Goal: Check status: Check status

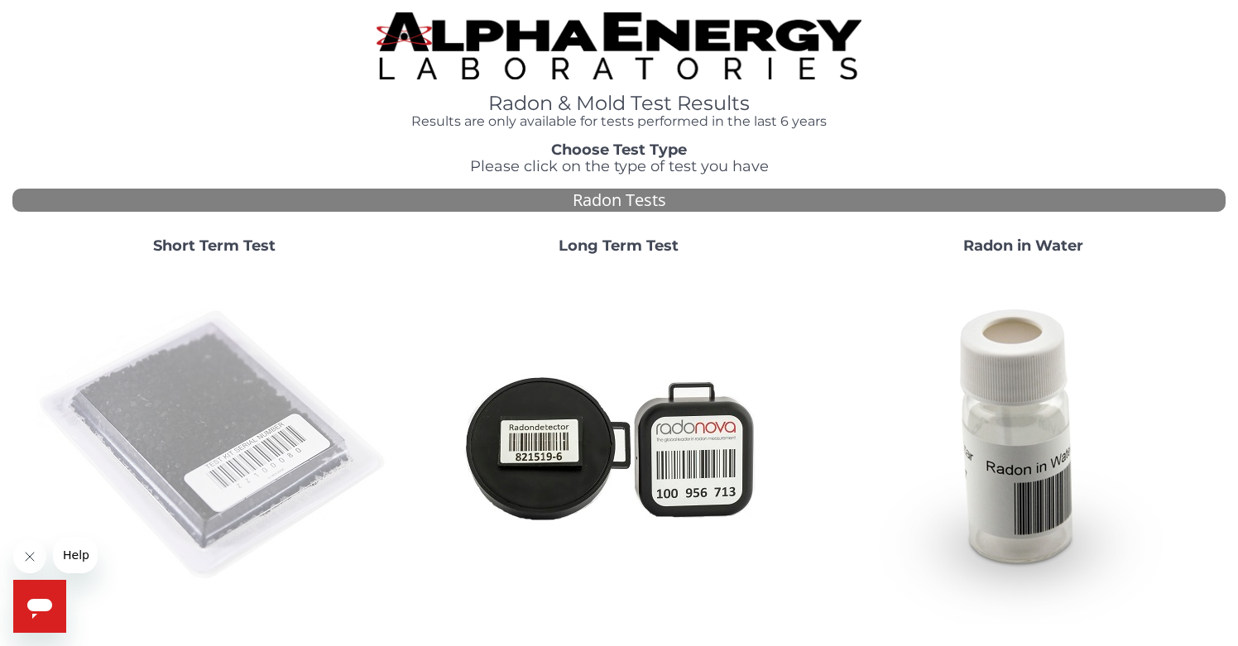
scroll to position [50, 0]
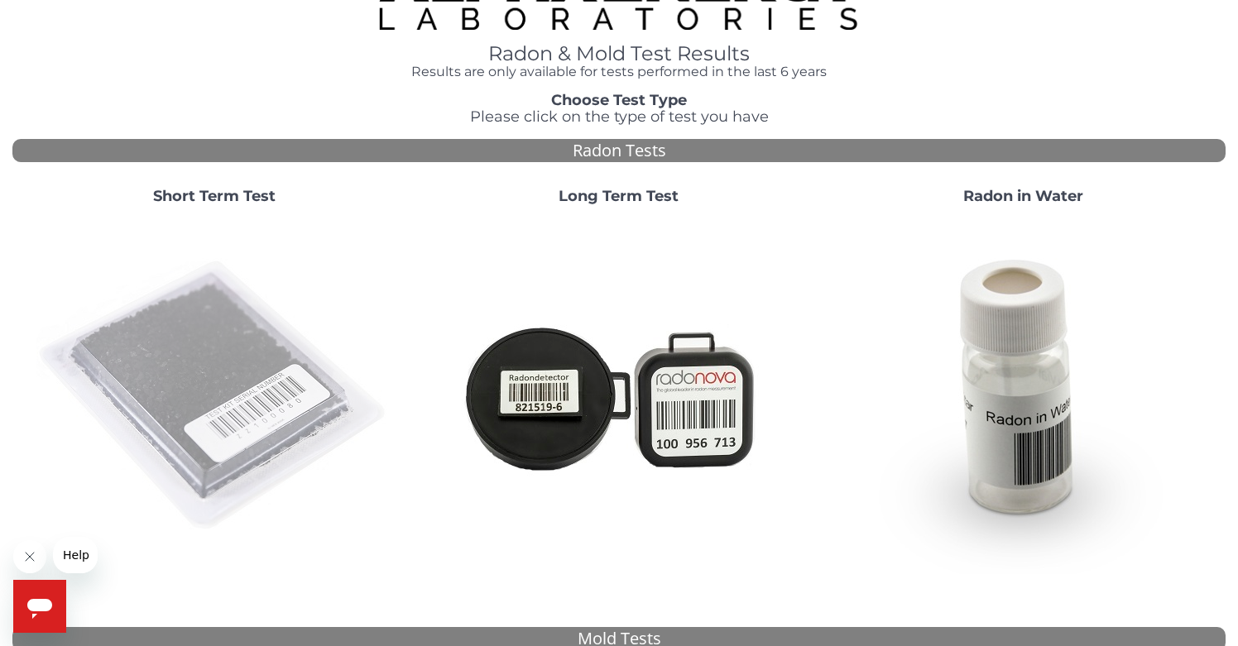
click at [247, 324] on img at bounding box center [214, 396] width 356 height 356
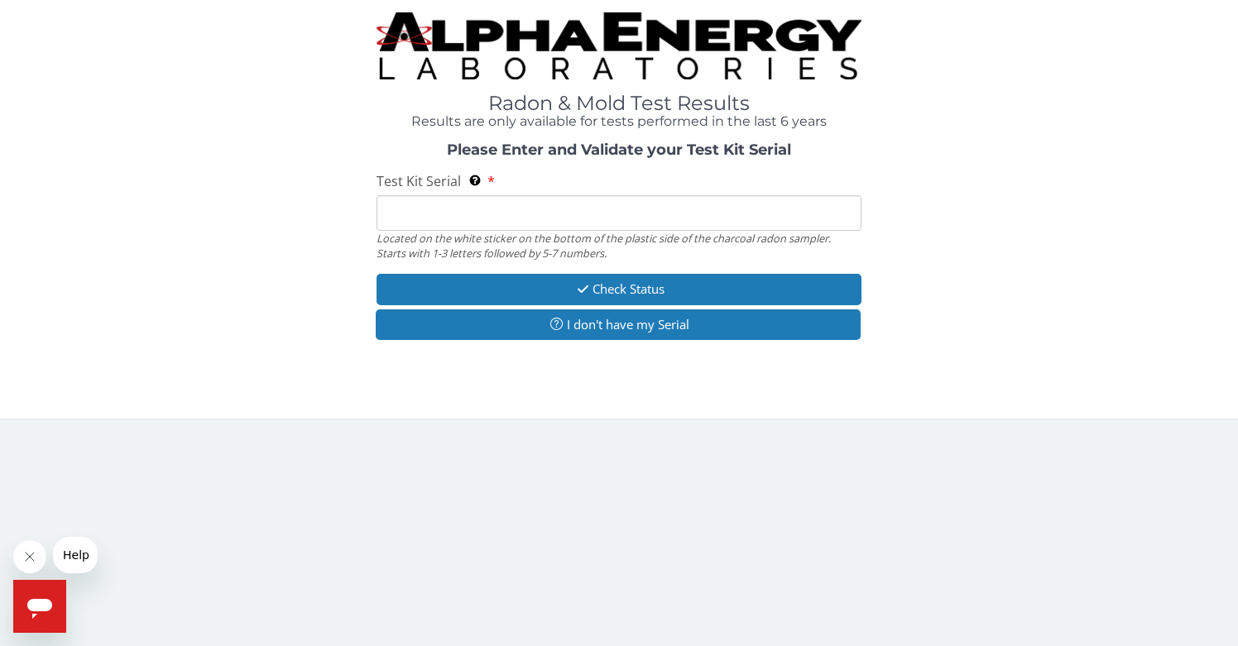
scroll to position [0, 0]
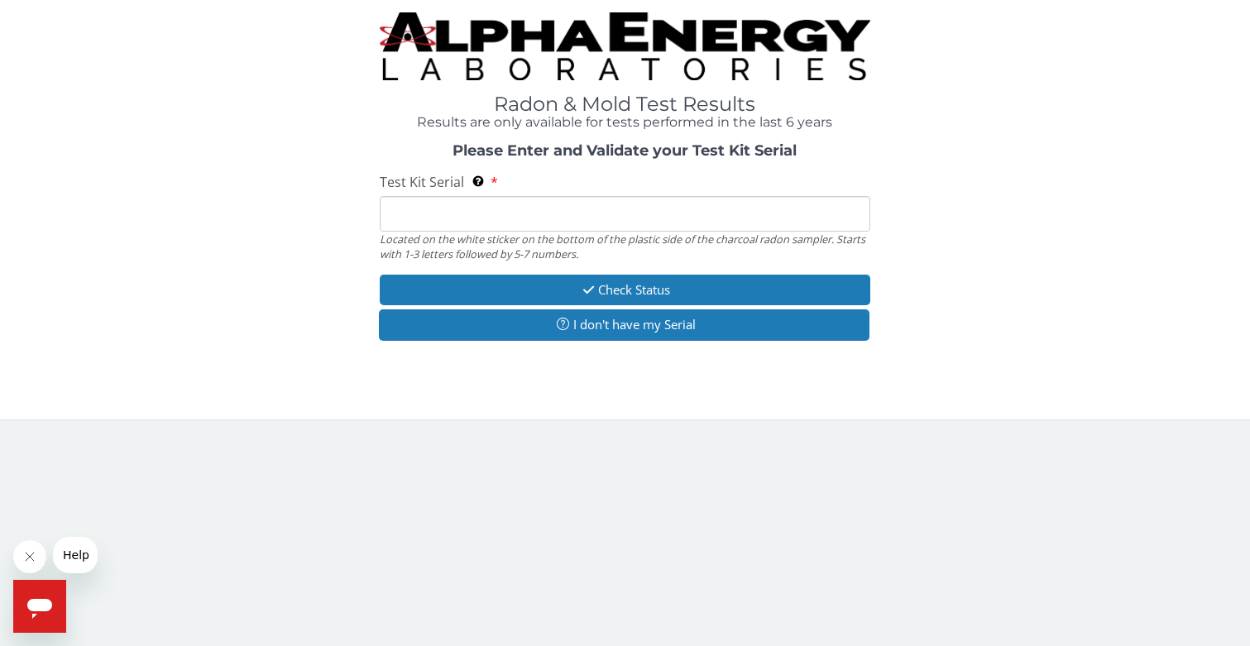
click at [537, 206] on input "Test Kit Serial Located on the white sticker on the bottom of the plastic side …" at bounding box center [625, 214] width 490 height 36
click at [727, 209] on input "Test Kit Serial Located on the white sticker on the bottom of the plastic side …" at bounding box center [625, 214] width 490 height 36
paste input "FE374991"
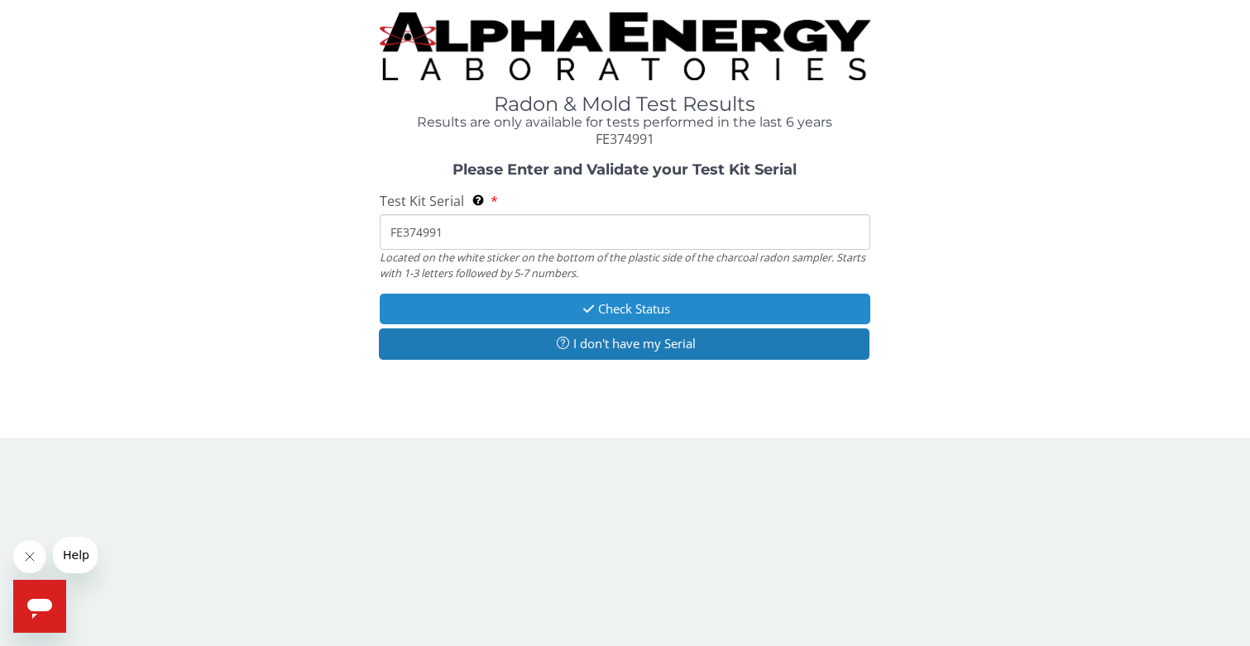
type input "FE374991"
click at [614, 305] on button "Check Status" at bounding box center [625, 309] width 490 height 31
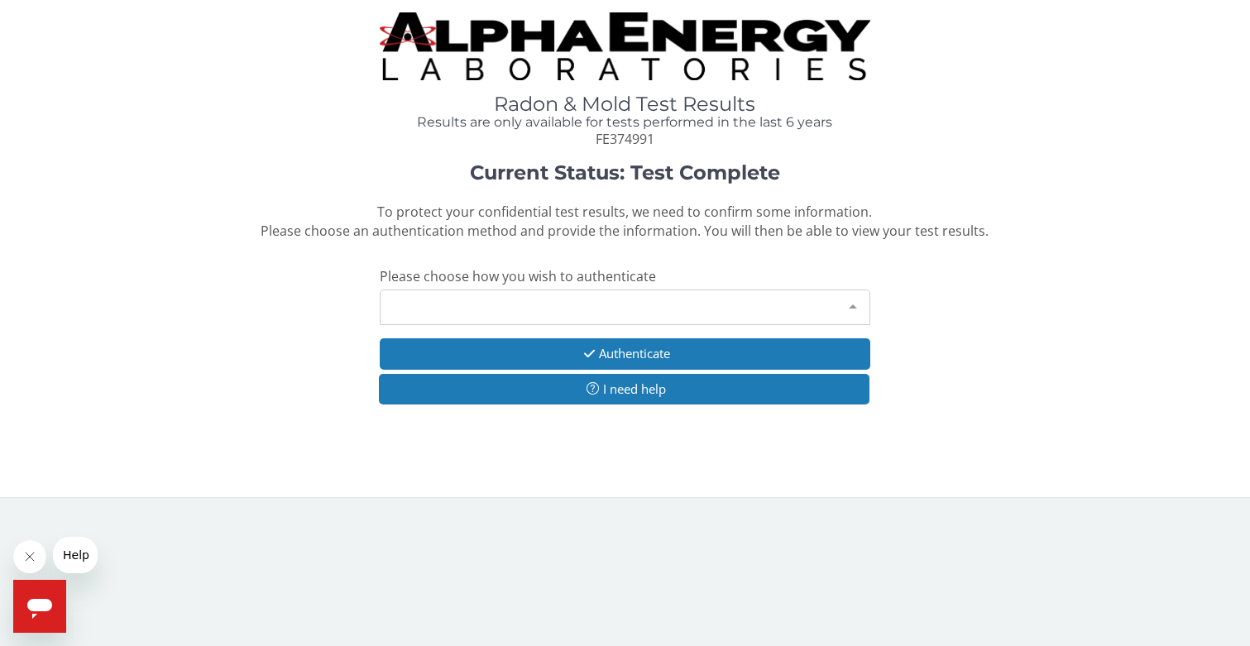
click at [856, 303] on div at bounding box center [853, 305] width 33 height 31
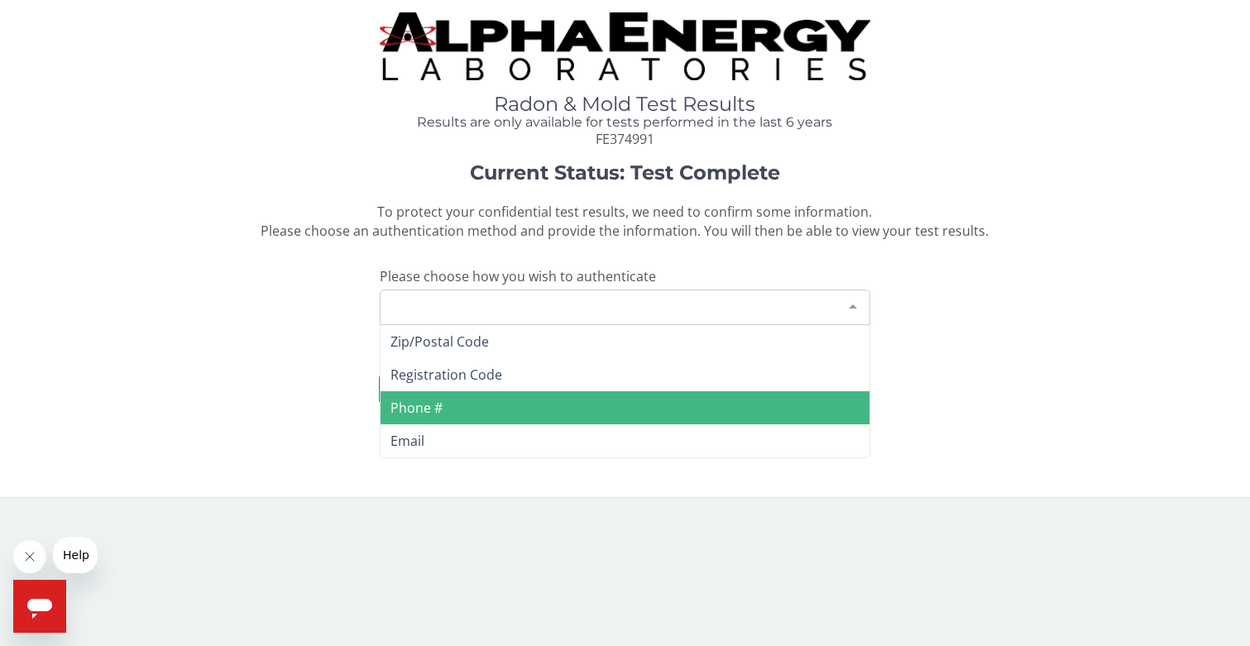
click at [793, 409] on span "Phone #" at bounding box center [625, 407] width 488 height 33
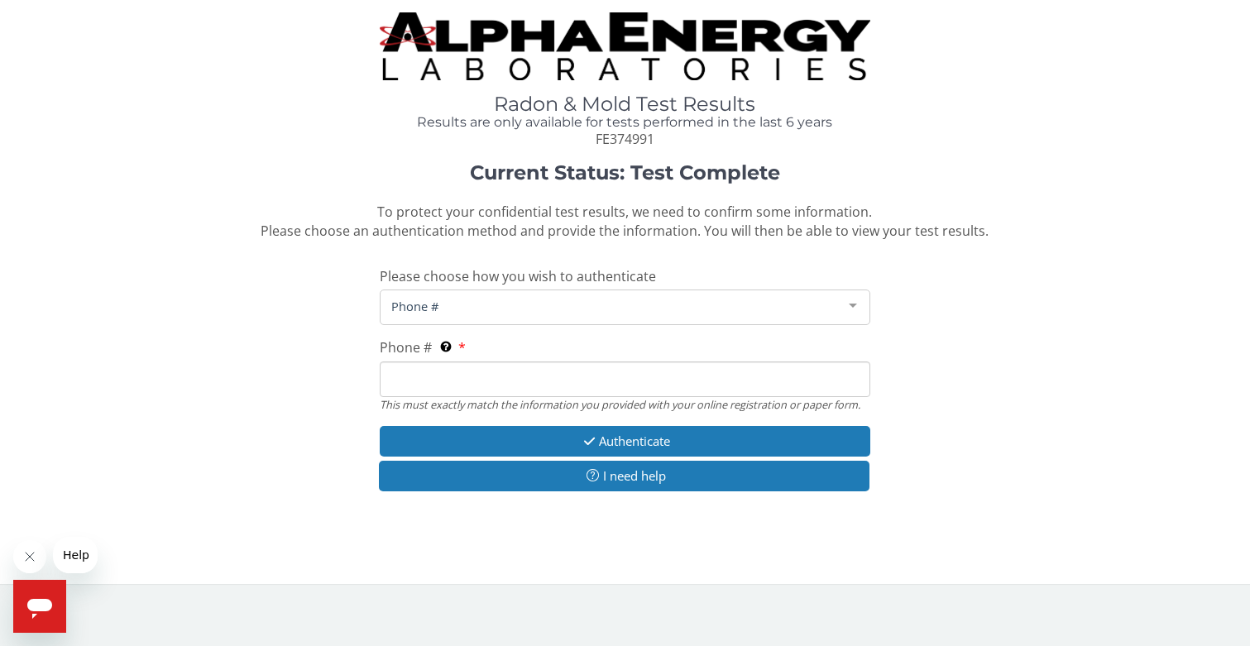
click at [857, 299] on div at bounding box center [853, 305] width 33 height 31
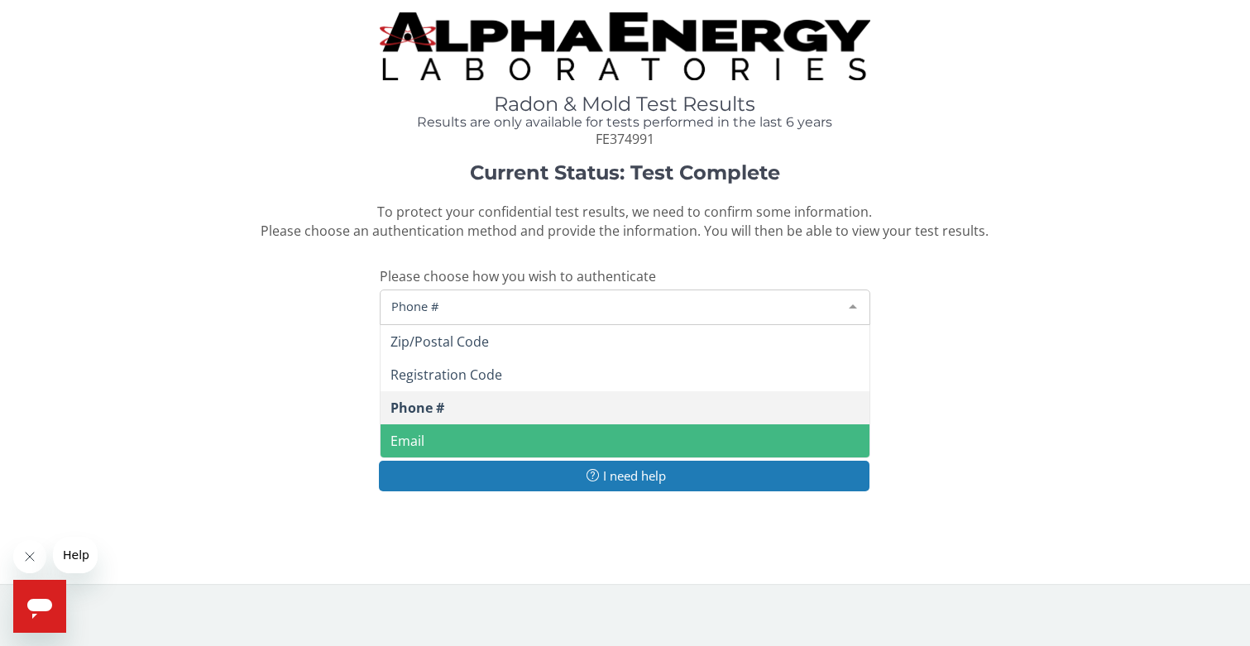
click at [780, 437] on span "Email" at bounding box center [625, 441] width 488 height 33
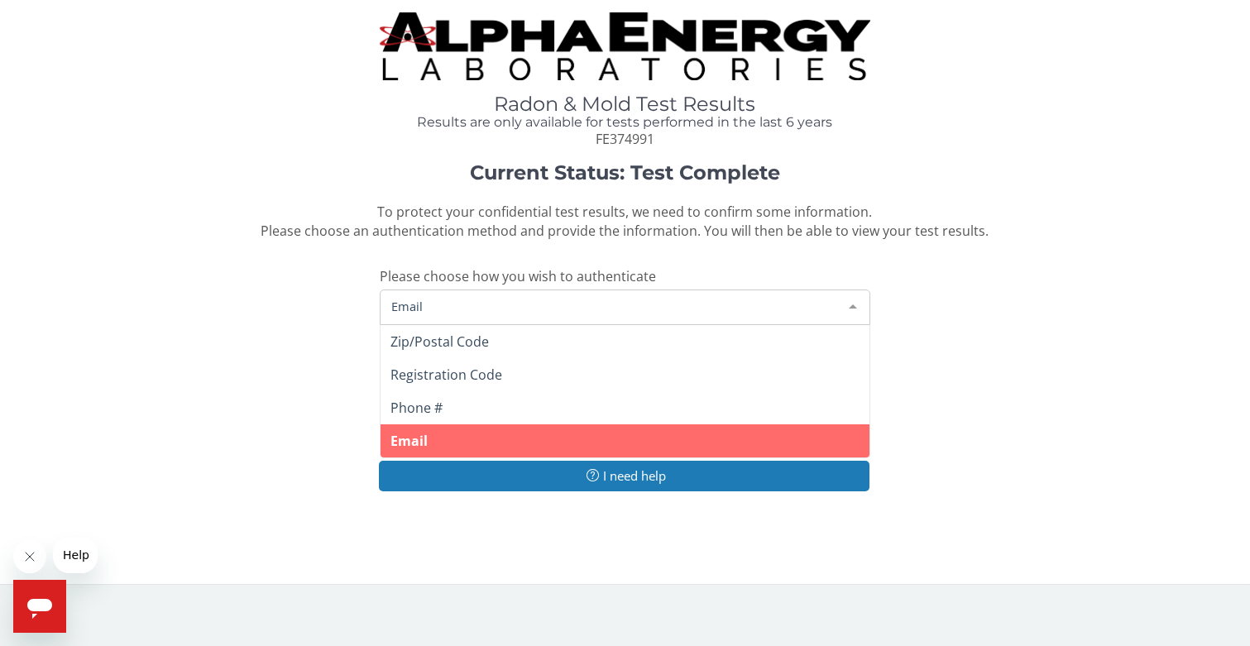
click at [857, 295] on div at bounding box center [853, 305] width 33 height 31
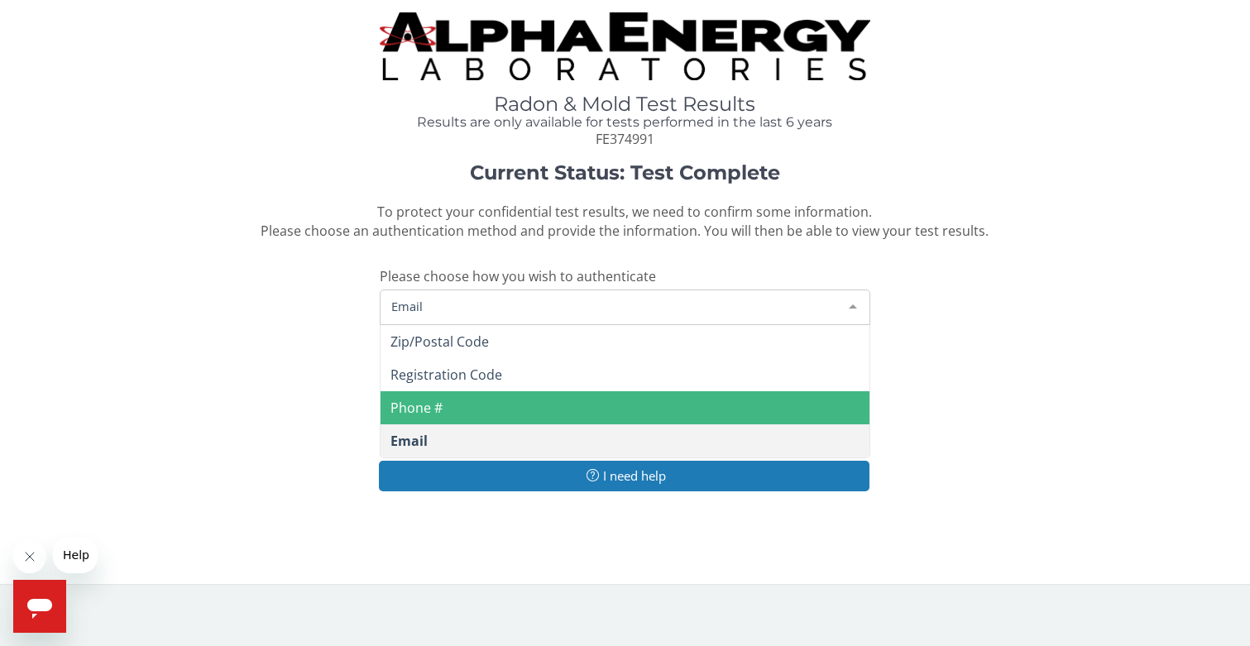
click at [778, 391] on span "Phone #" at bounding box center [625, 407] width 488 height 33
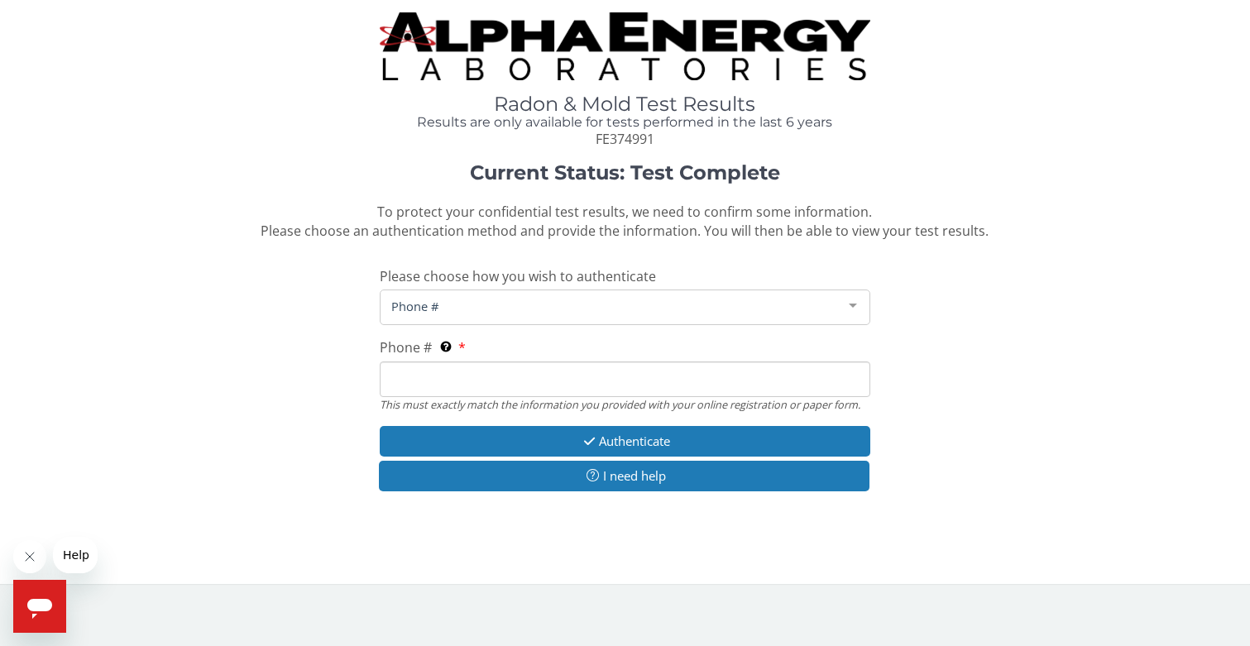
click at [773, 386] on input "Phone # This must exactly match the information you provided with your online r…" at bounding box center [625, 380] width 490 height 36
type input "[PHONE_NUMBER]"
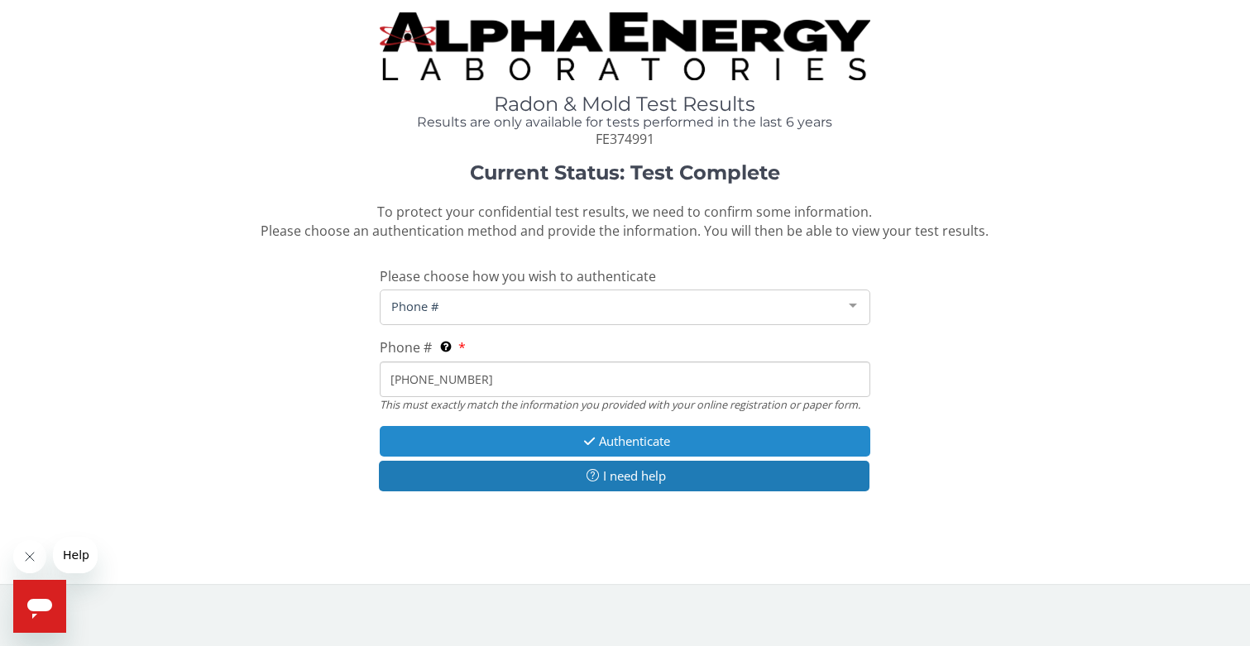
click at [664, 428] on button "Authenticate" at bounding box center [625, 441] width 490 height 31
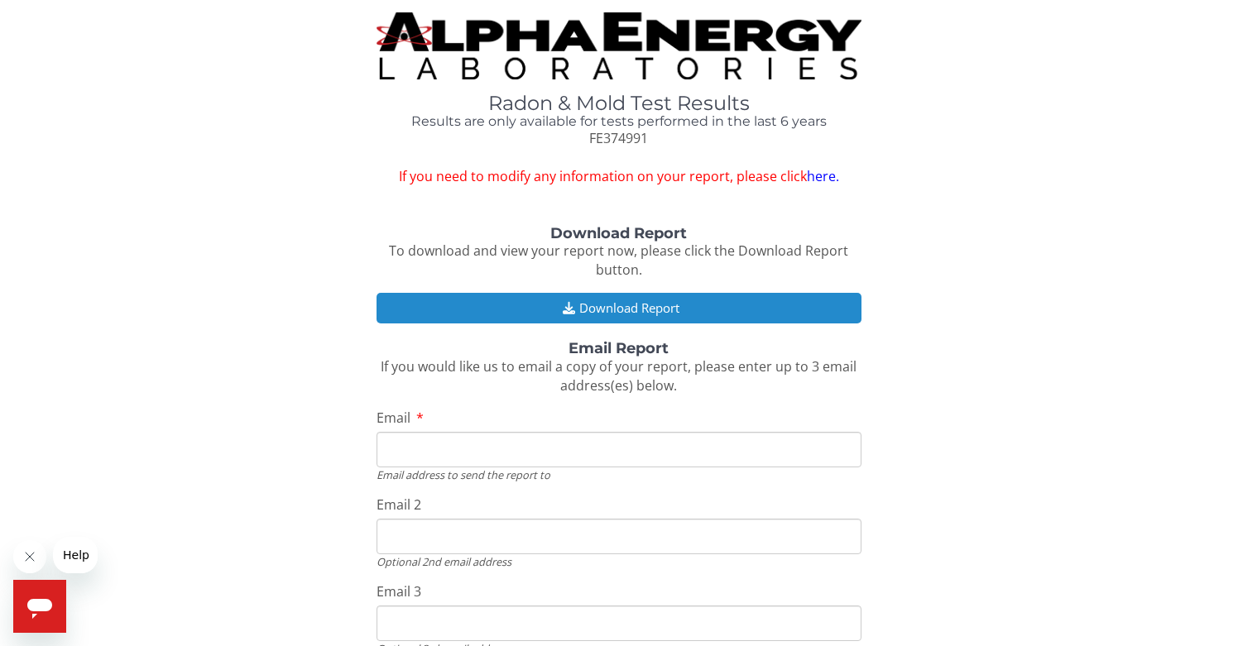
click at [598, 300] on button "Download Report" at bounding box center [619, 308] width 485 height 31
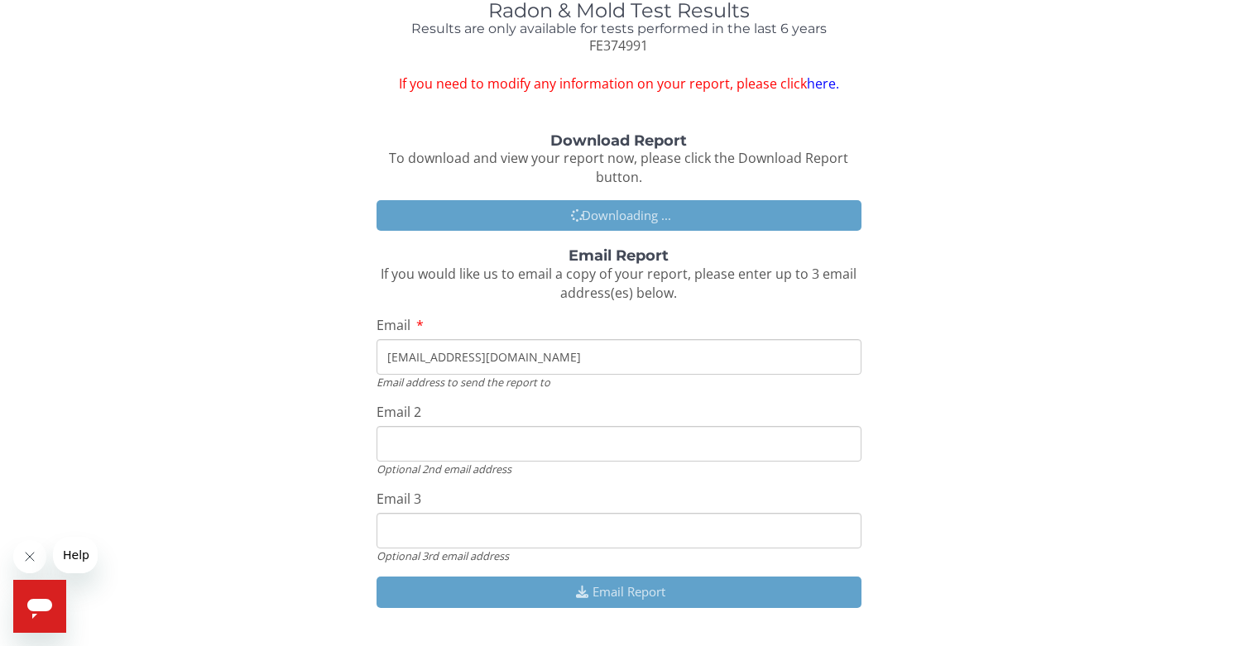
scroll to position [96, 0]
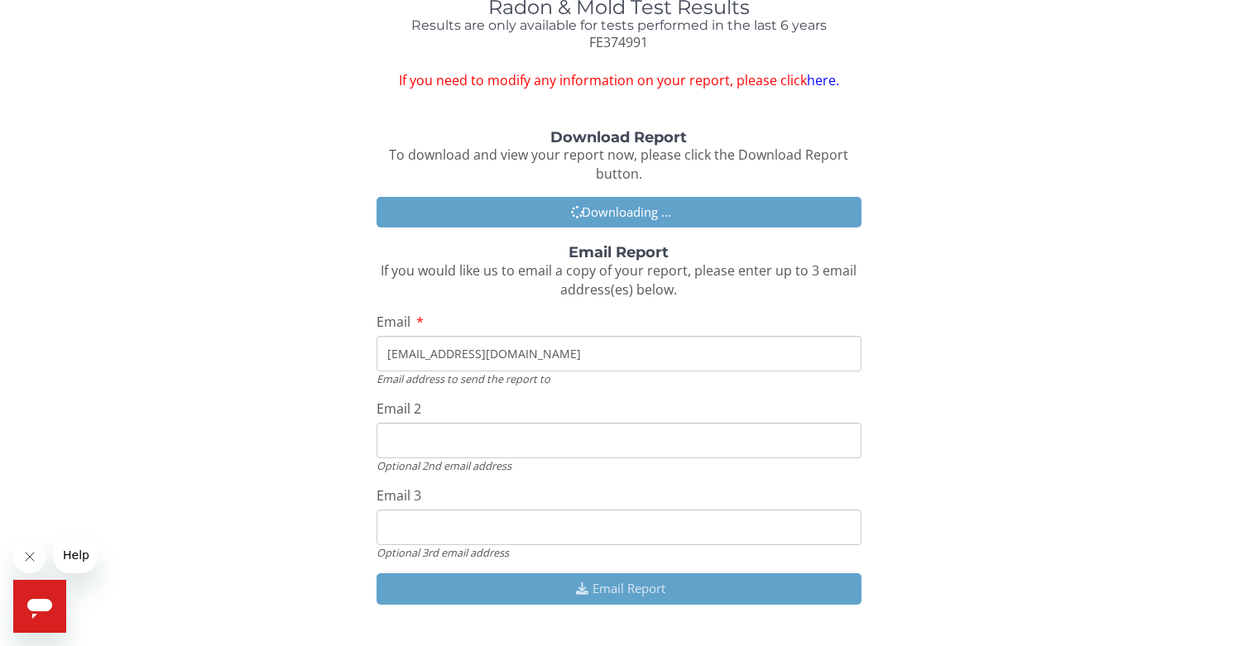
type input "[EMAIL_ADDRESS][DOMAIN_NAME]"
